Goal: Transaction & Acquisition: Subscribe to service/newsletter

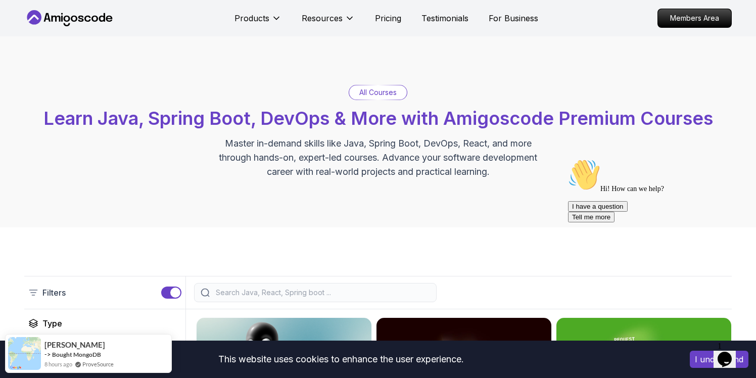
click at [387, 19] on p "Pricing" at bounding box center [388, 18] width 26 height 12
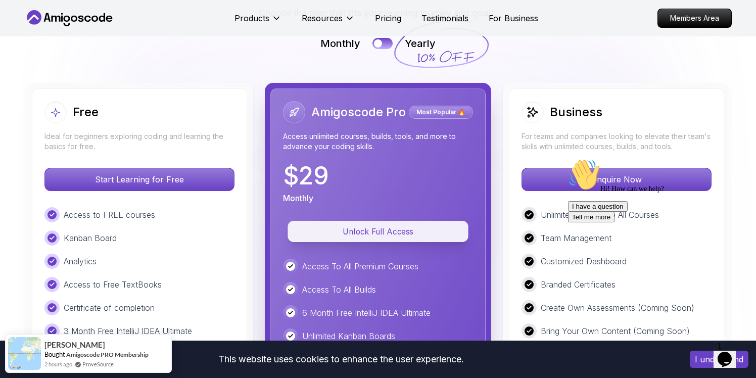
scroll to position [2313, 0]
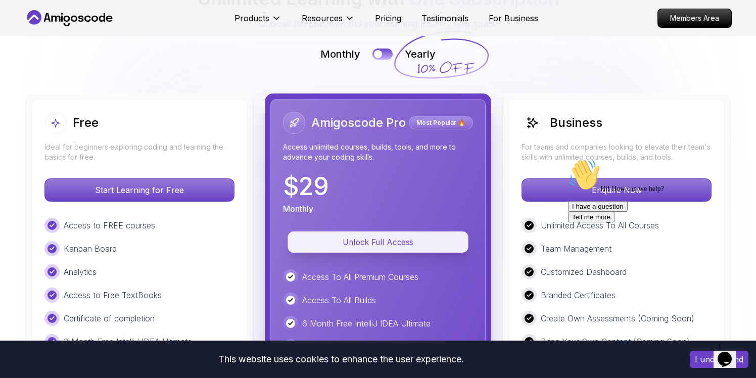
click at [384, 236] on p "Unlock Full Access" at bounding box center [378, 242] width 158 height 12
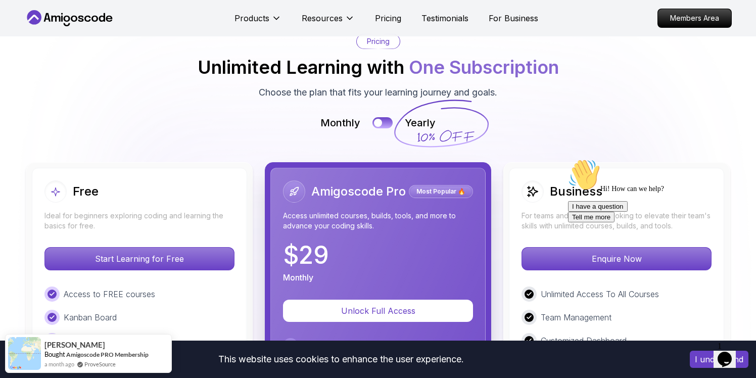
scroll to position [2248, 0]
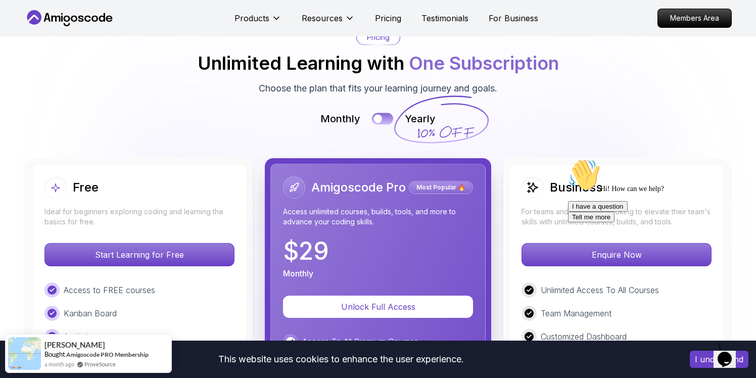
click at [386, 113] on button at bounding box center [382, 119] width 21 height 12
click at [374, 113] on button at bounding box center [382, 119] width 21 height 12
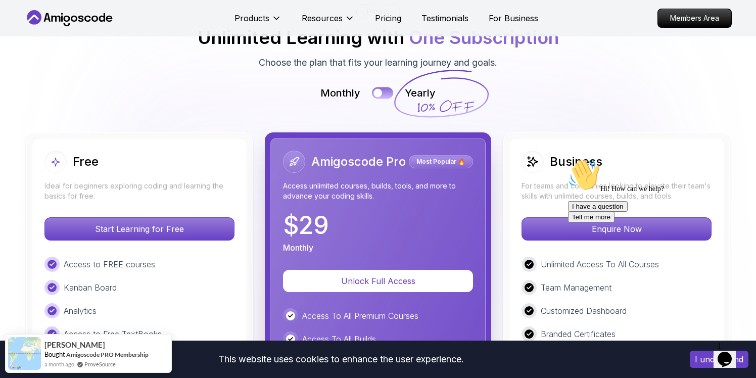
click at [388, 87] on button at bounding box center [382, 93] width 21 height 12
click at [376, 87] on button at bounding box center [382, 93] width 21 height 12
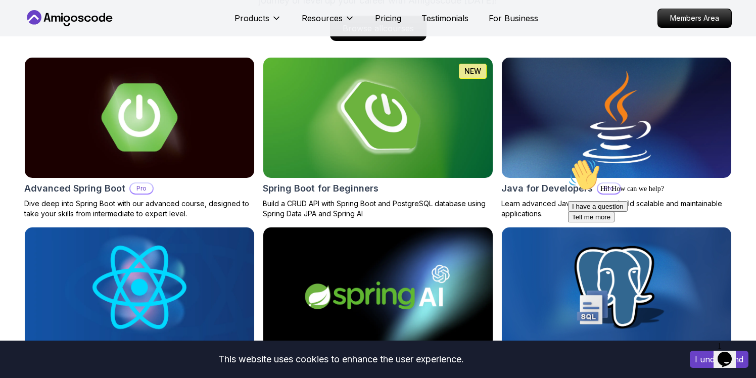
scroll to position [1057, 0]
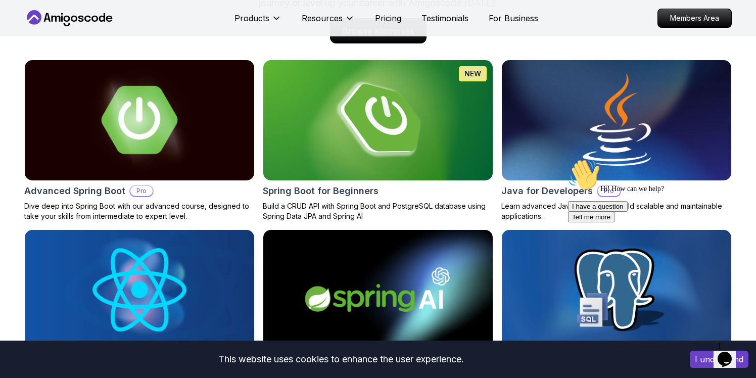
click at [361, 149] on img at bounding box center [377, 120] width 229 height 120
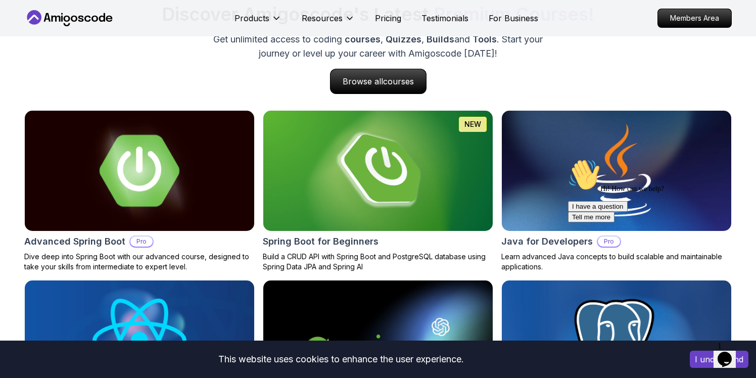
scroll to position [1057, 0]
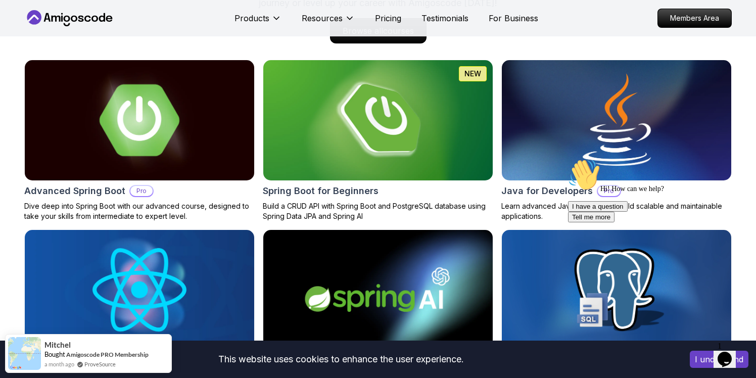
click at [163, 134] on img at bounding box center [139, 120] width 241 height 126
